Goal: Check status: Check status

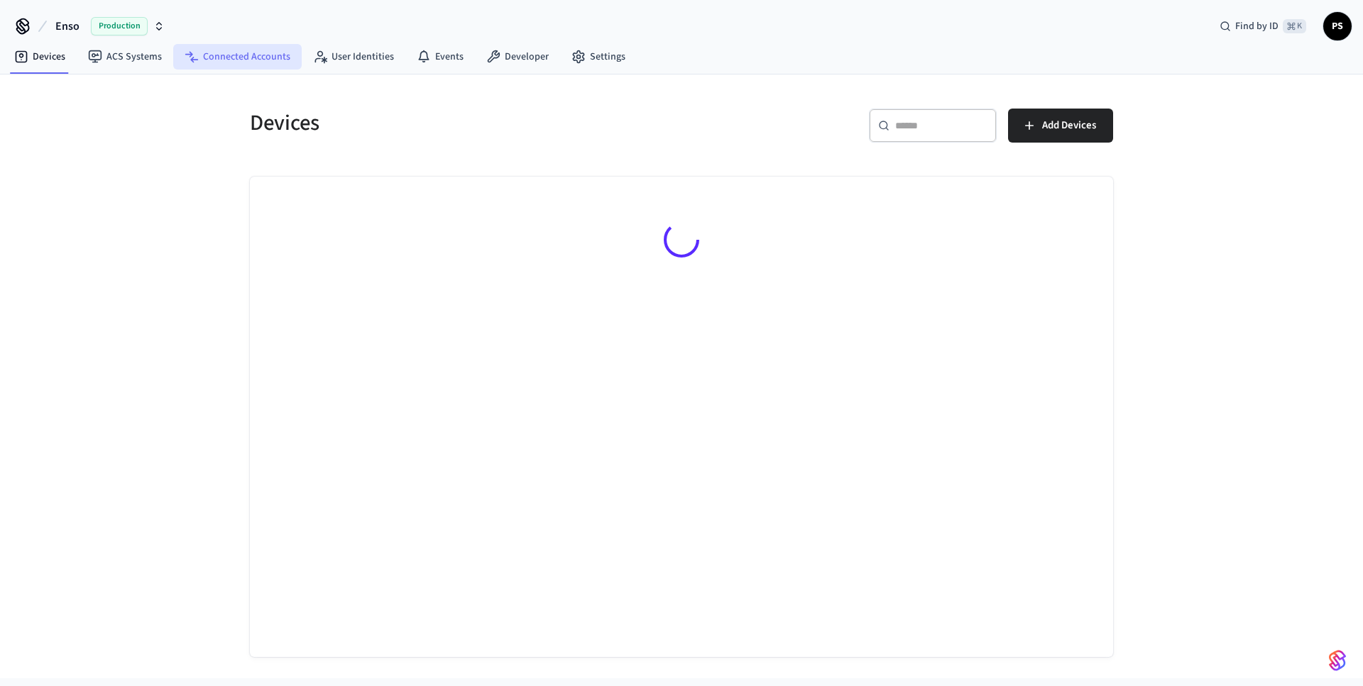
click at [246, 55] on link "Connected Accounts" at bounding box center [237, 57] width 128 height 26
